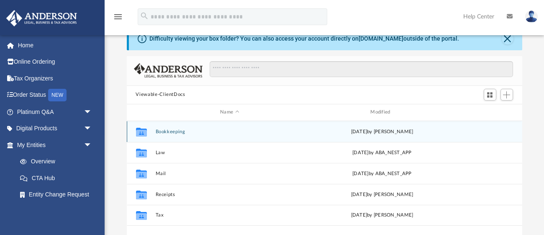
scroll to position [32, 0]
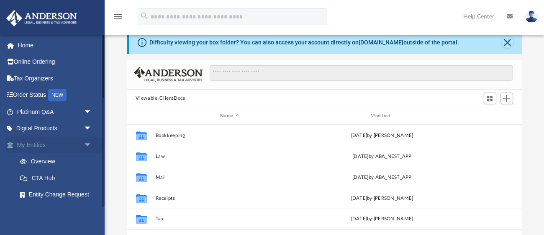
click at [43, 141] on link "My Entities arrow_drop_down" at bounding box center [55, 145] width 99 height 17
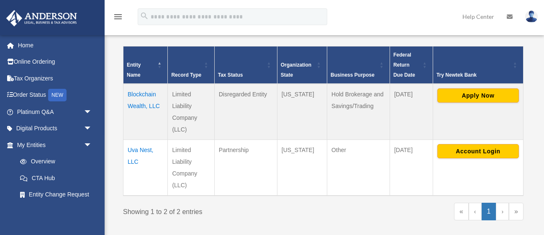
scroll to position [175, 0]
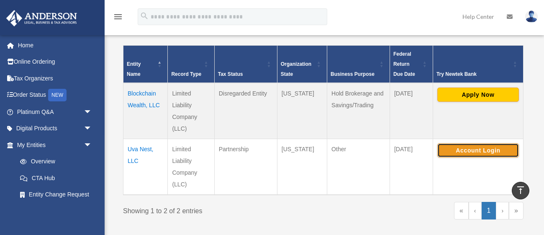
click at [462, 148] on button "Account Login" at bounding box center [479, 150] width 82 height 14
